Goal: Navigation & Orientation: Find specific page/section

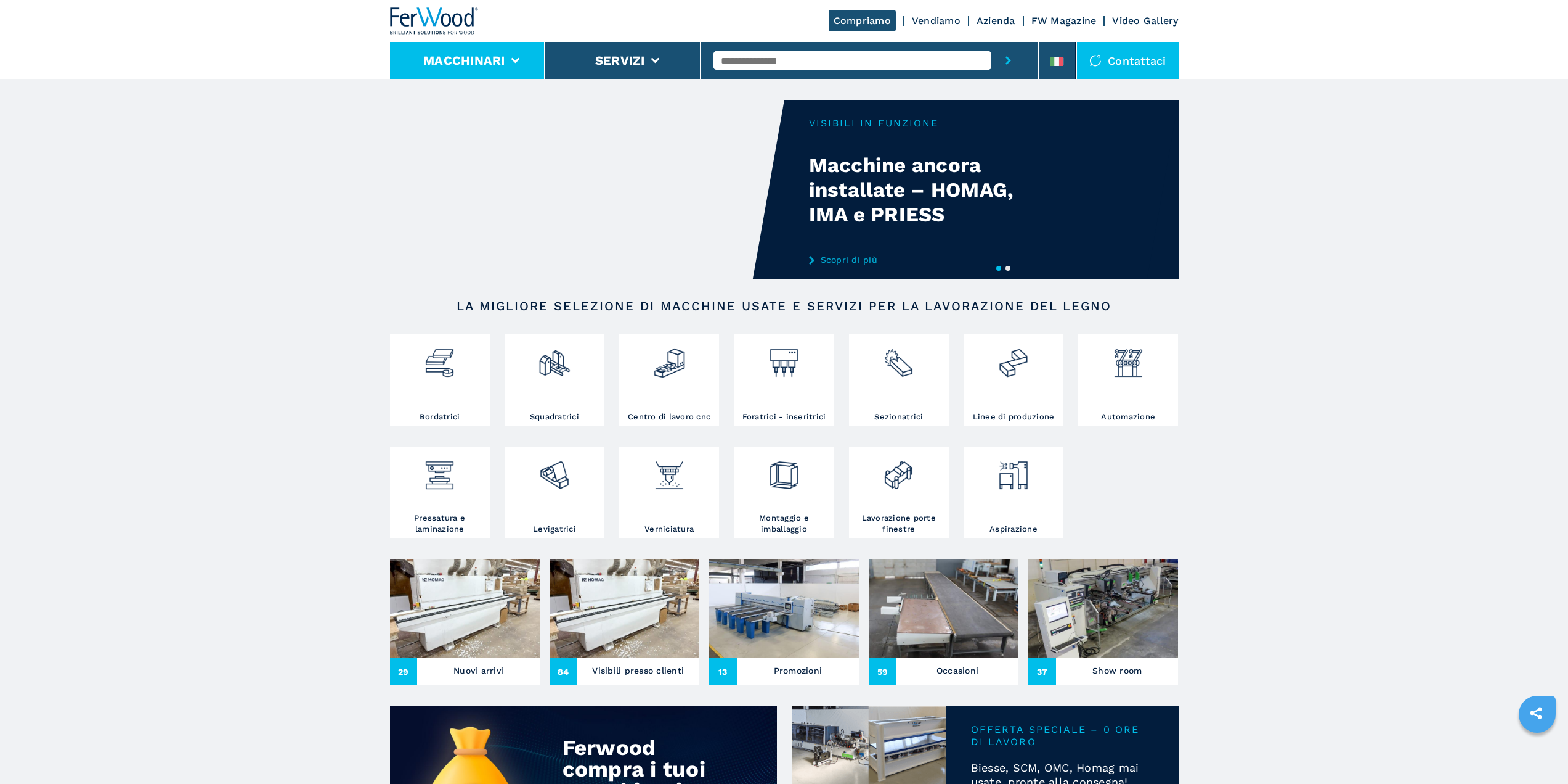
click at [499, 61] on button "Macchinari" at bounding box center [464, 60] width 82 height 15
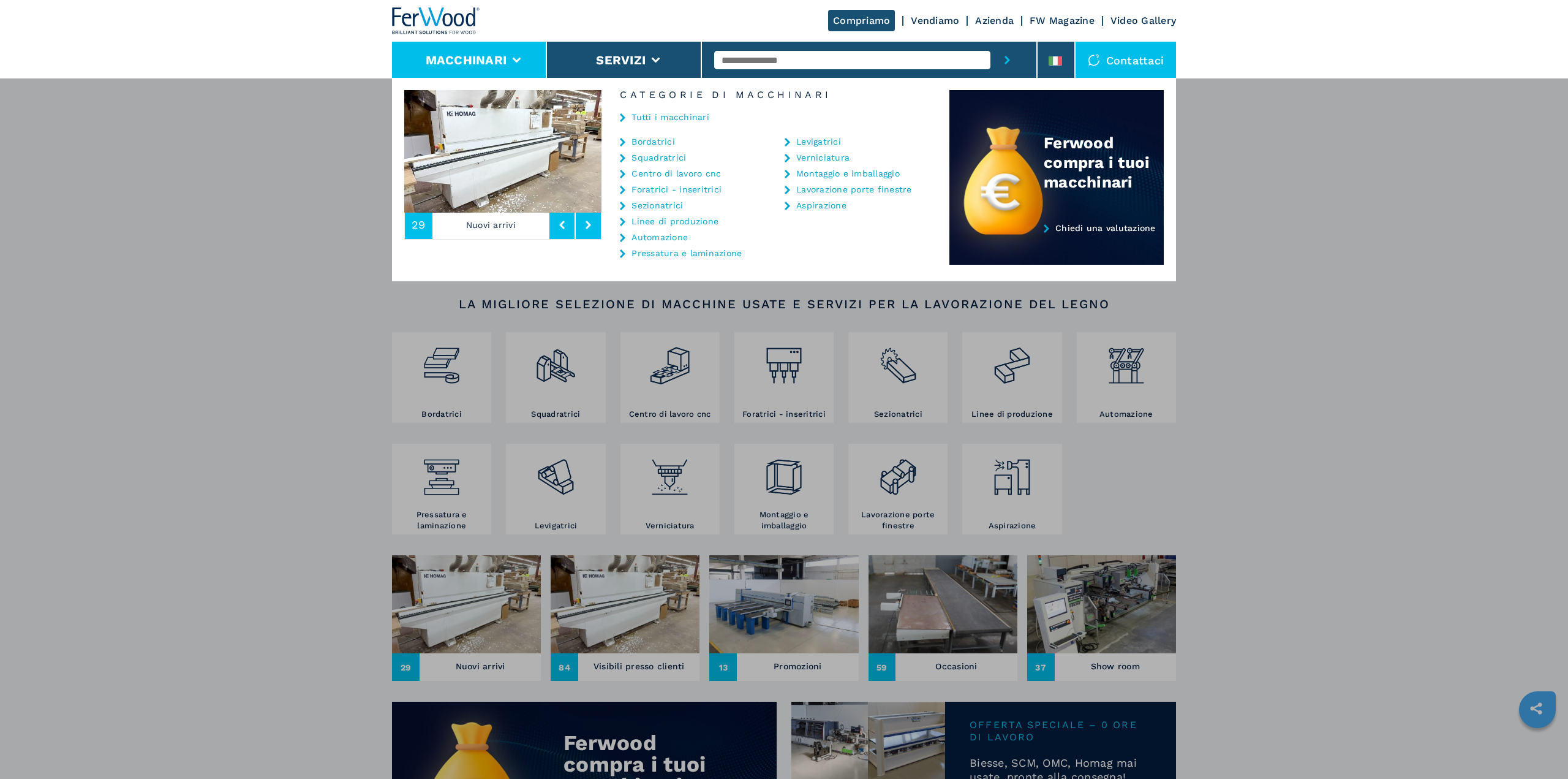
click at [651, 116] on link "Tutti i macchinari" at bounding box center [670, 117] width 77 height 9
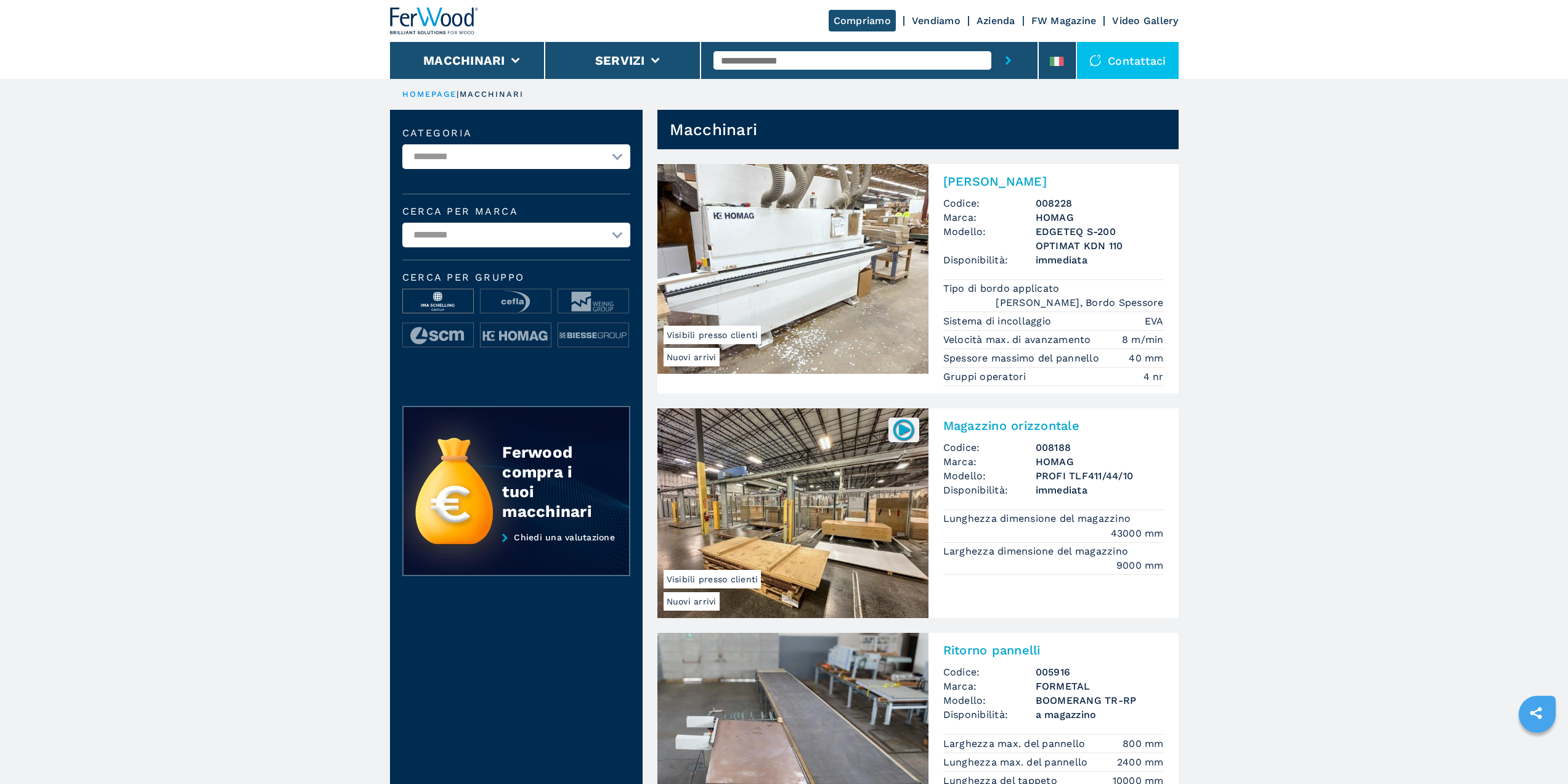
click at [434, 303] on img at bounding box center [438, 301] width 70 height 24
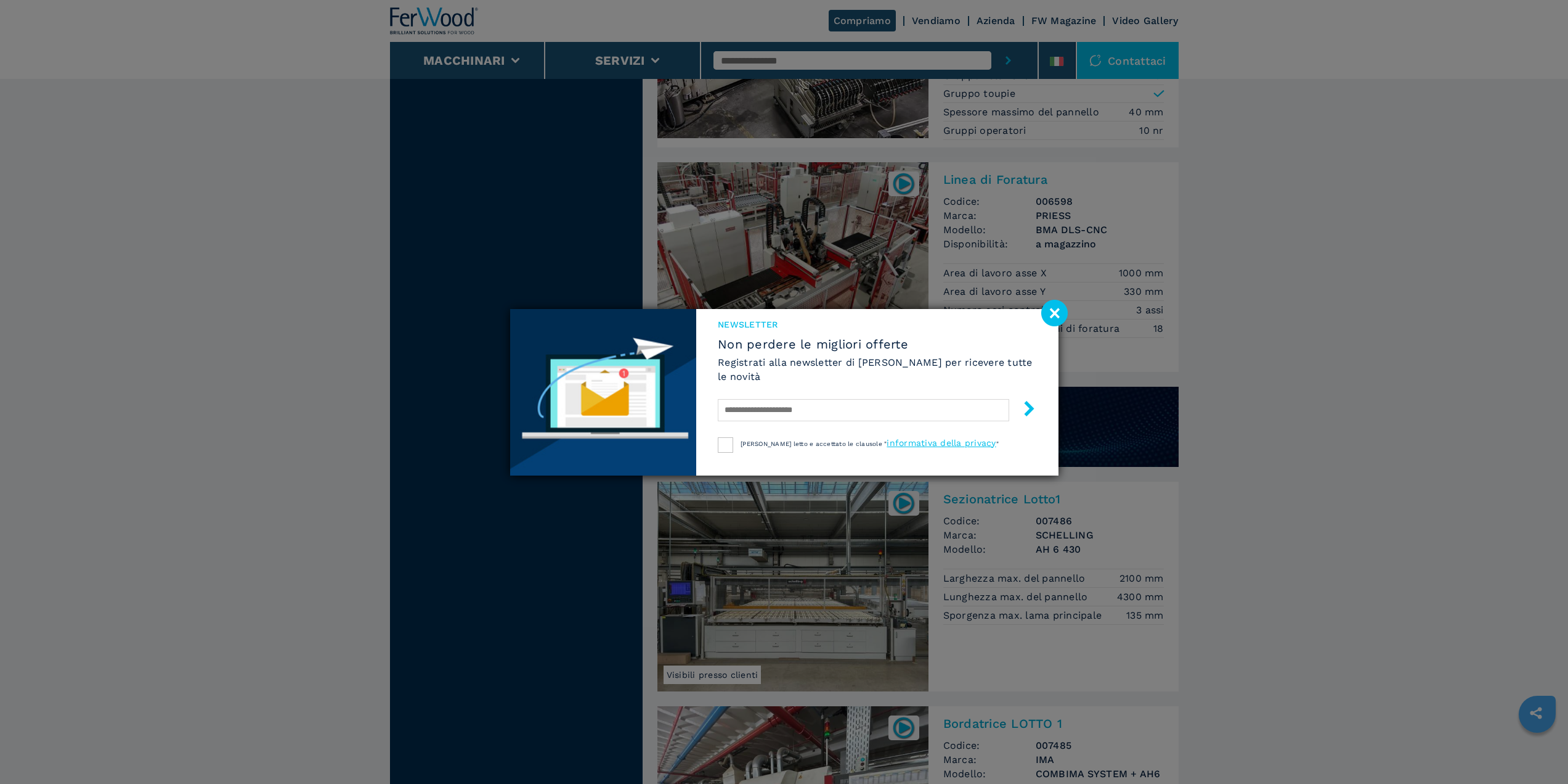
scroll to position [740, 0]
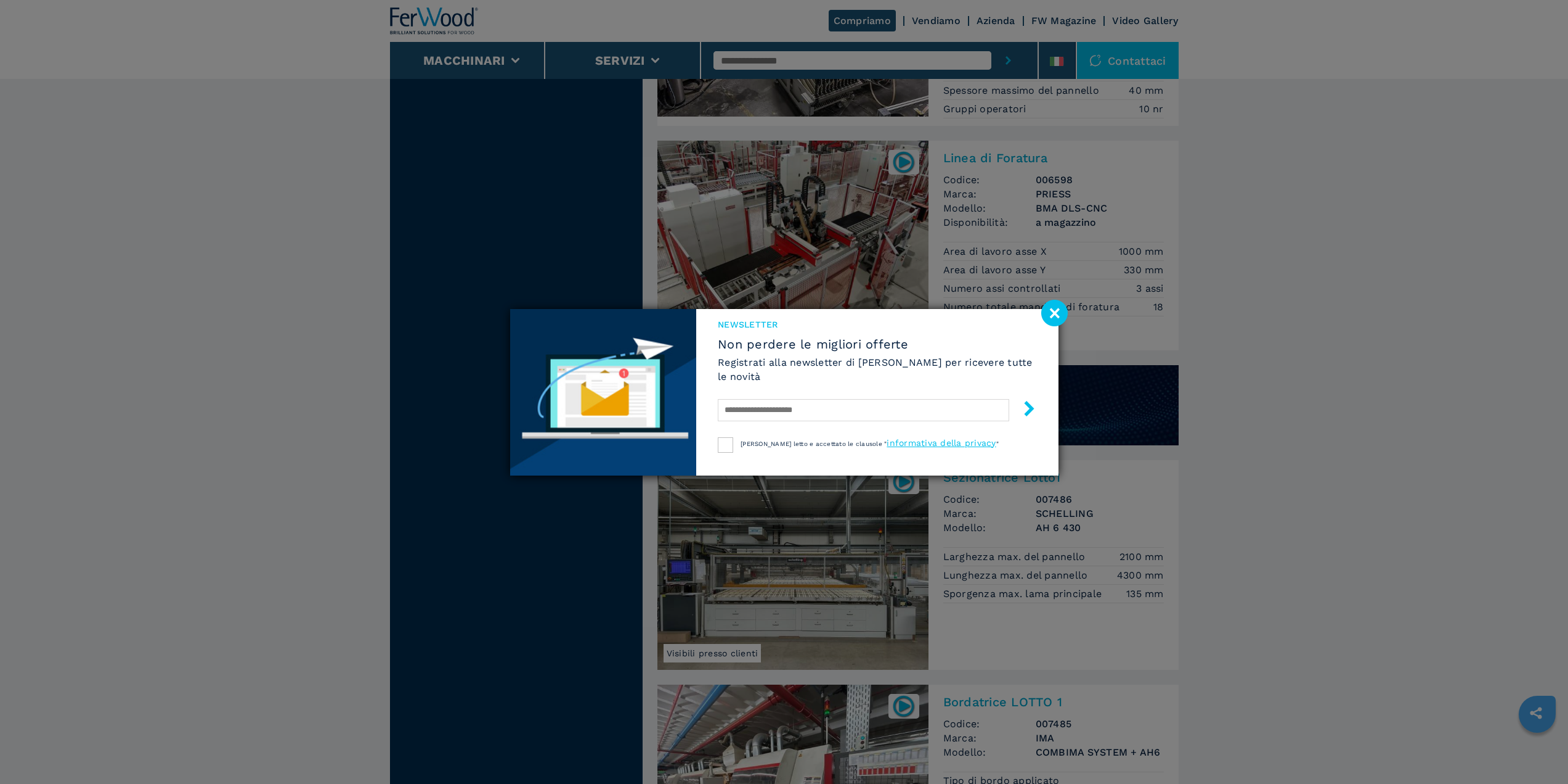
click at [1054, 315] on image at bounding box center [1054, 312] width 26 height 26
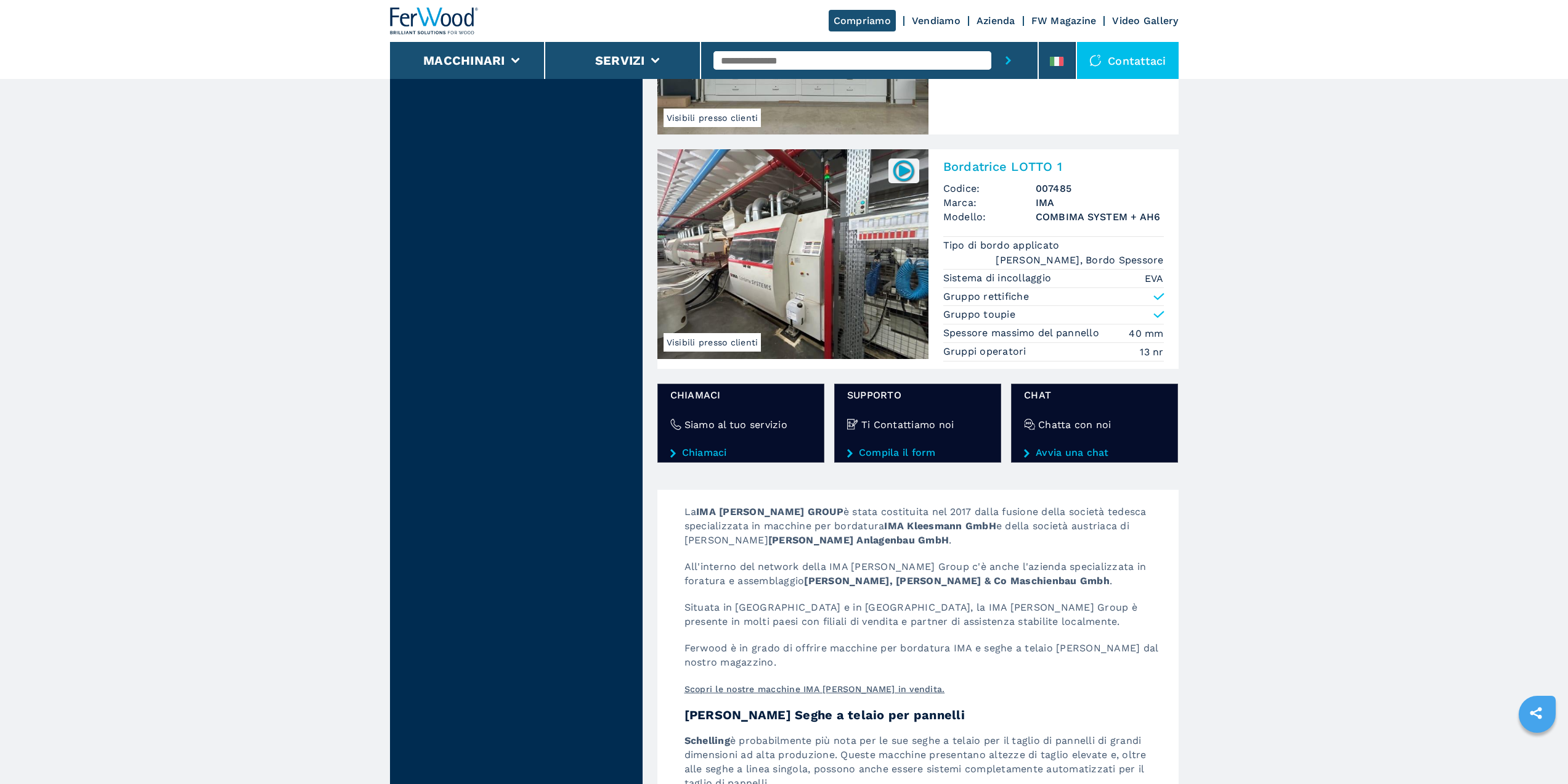
scroll to position [1295, 0]
